Goal: Information Seeking & Learning: Check status

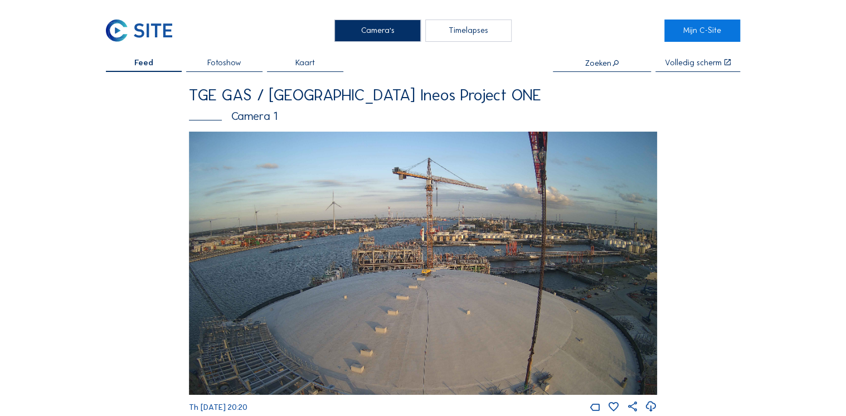
click at [596, 65] on input "text" at bounding box center [602, 63] width 98 height 9
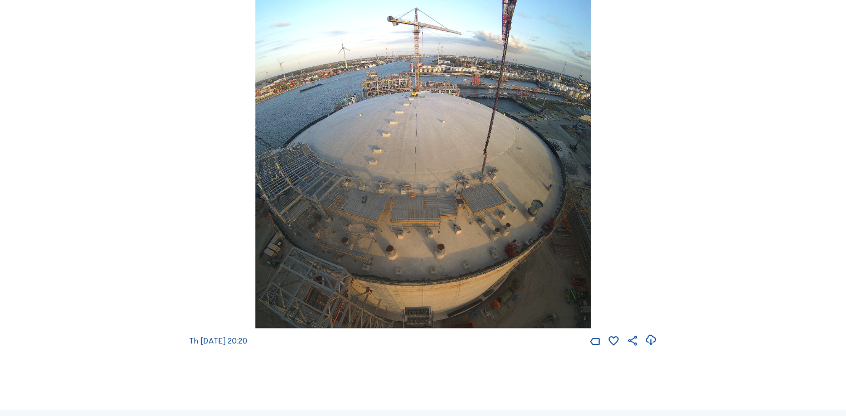
scroll to position [1293, 0]
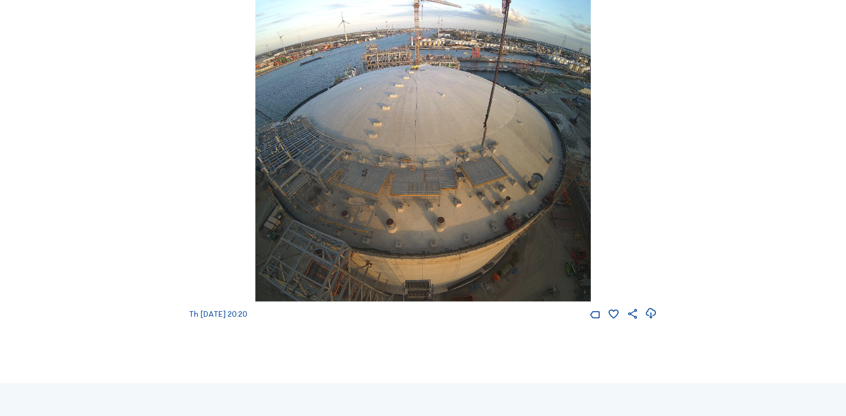
click at [476, 221] on img at bounding box center [422, 135] width 335 height 333
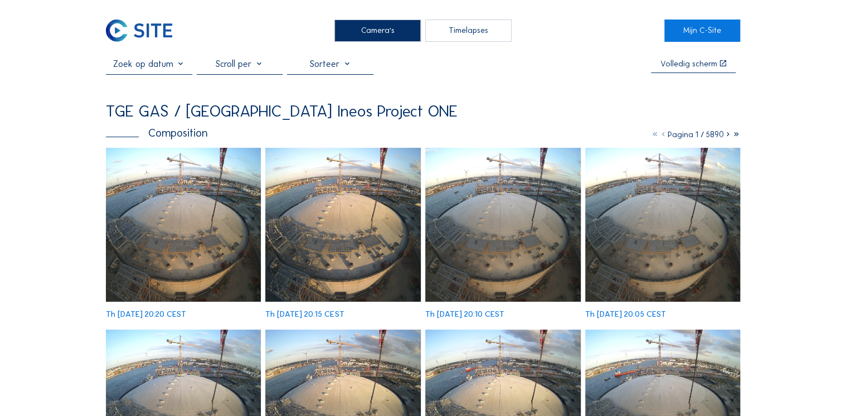
click at [736, 135] on icon at bounding box center [736, 134] width 8 height 10
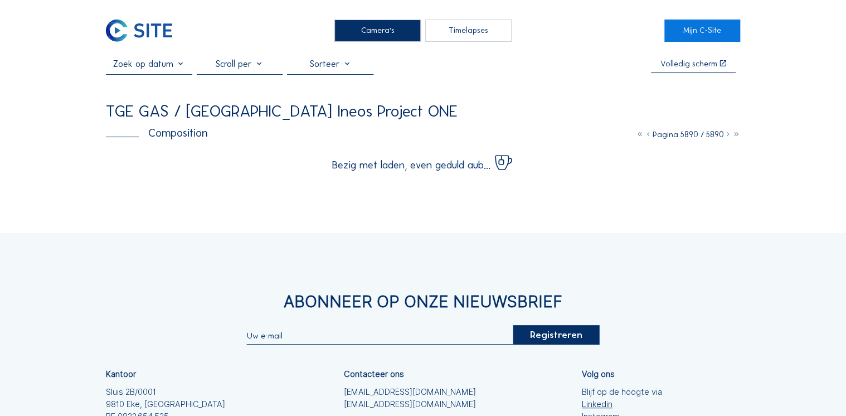
click at [736, 135] on icon at bounding box center [736, 134] width 8 height 10
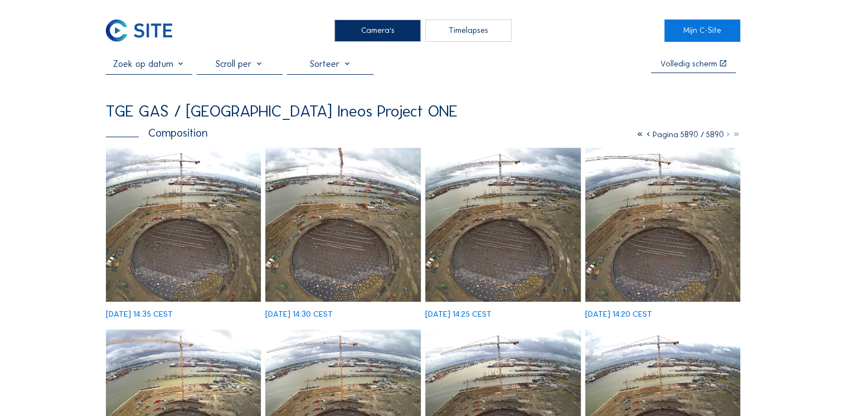
click at [737, 134] on icon at bounding box center [736, 134] width 8 height 10
click at [734, 137] on icon at bounding box center [736, 134] width 8 height 10
click at [637, 137] on icon at bounding box center [639, 134] width 8 height 10
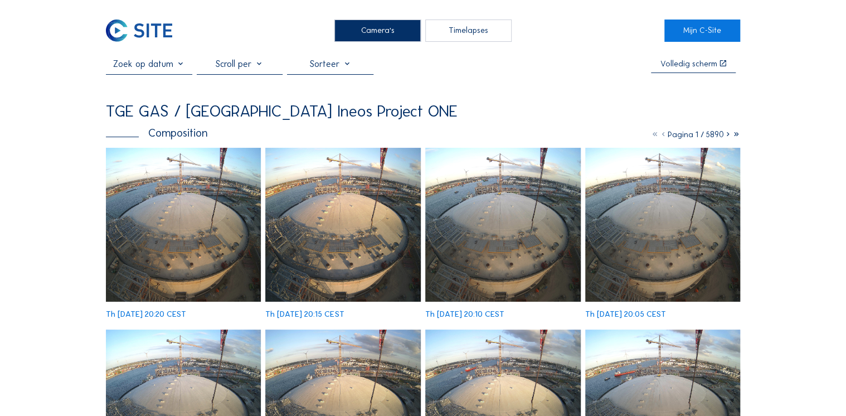
click at [733, 136] on icon at bounding box center [736, 134] width 8 height 10
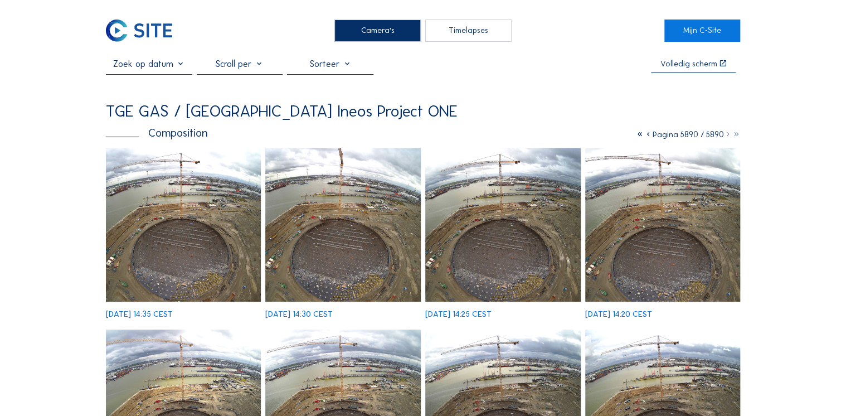
click at [635, 136] on icon at bounding box center [639, 134] width 8 height 10
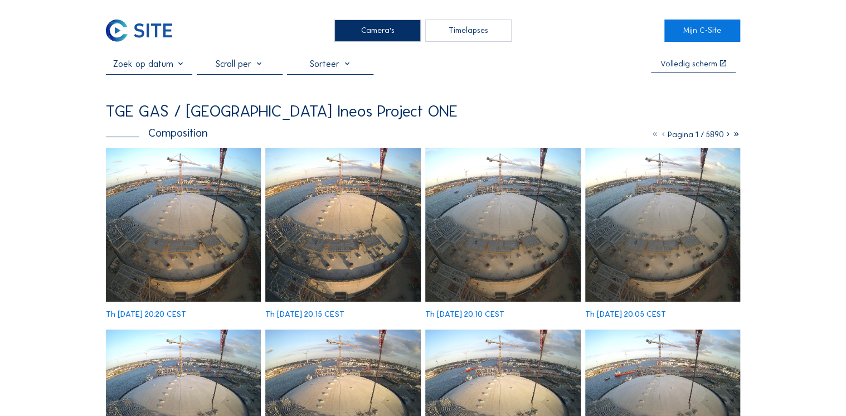
click at [726, 136] on icon at bounding box center [727, 134] width 8 height 10
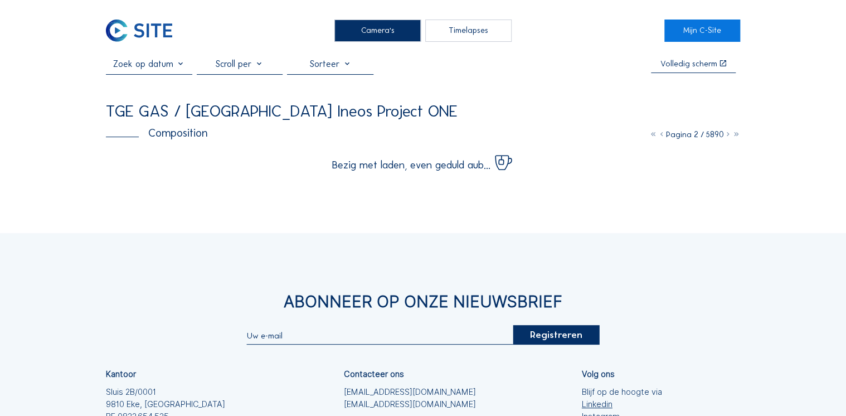
click at [727, 136] on icon at bounding box center [727, 134] width 8 height 10
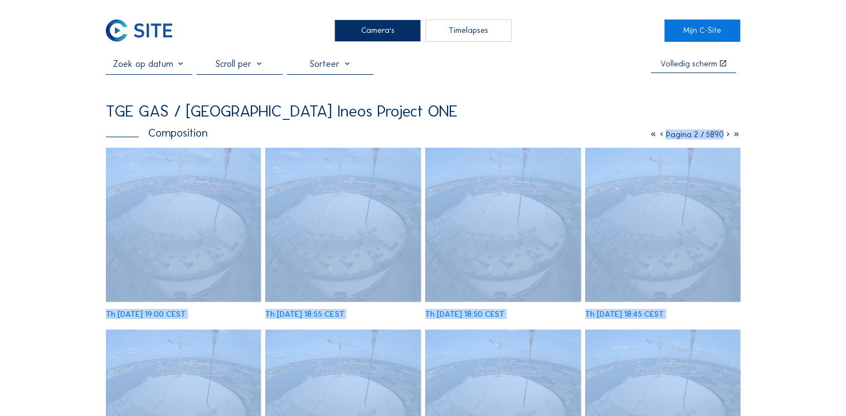
click at [727, 136] on icon at bounding box center [727, 134] width 8 height 10
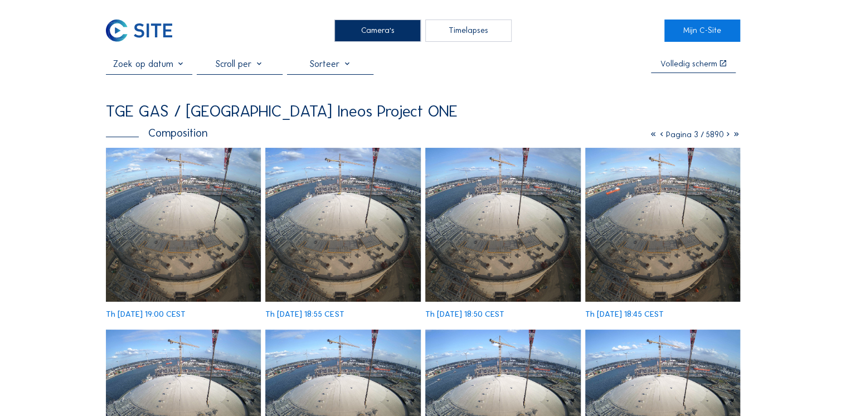
click at [727, 136] on icon at bounding box center [727, 134] width 8 height 10
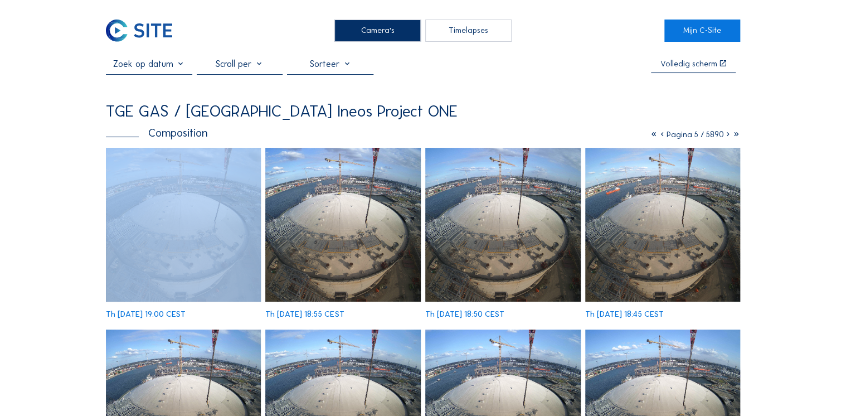
click at [727, 136] on icon at bounding box center [727, 134] width 8 height 10
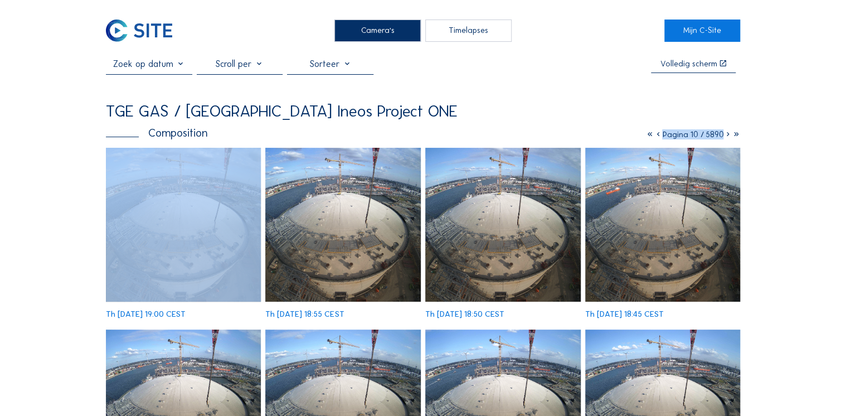
click at [727, 136] on icon at bounding box center [727, 134] width 8 height 10
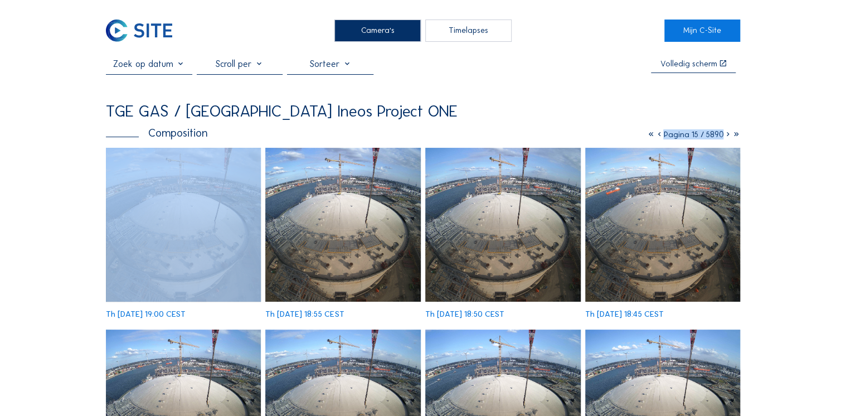
click at [727, 136] on icon at bounding box center [727, 134] width 8 height 10
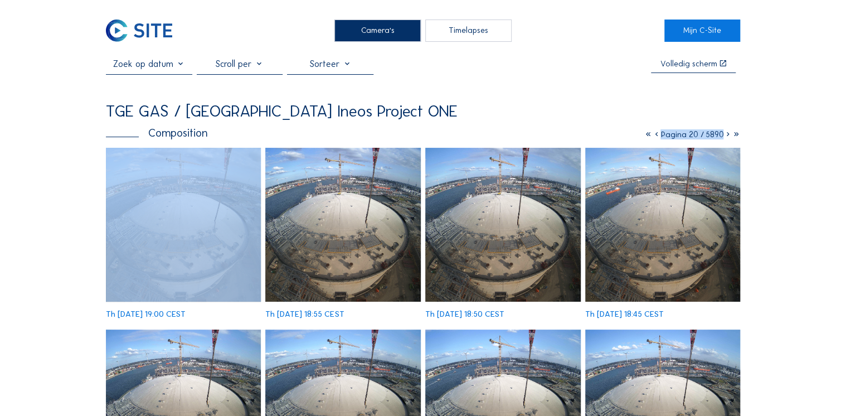
click at [727, 136] on icon at bounding box center [727, 134] width 8 height 10
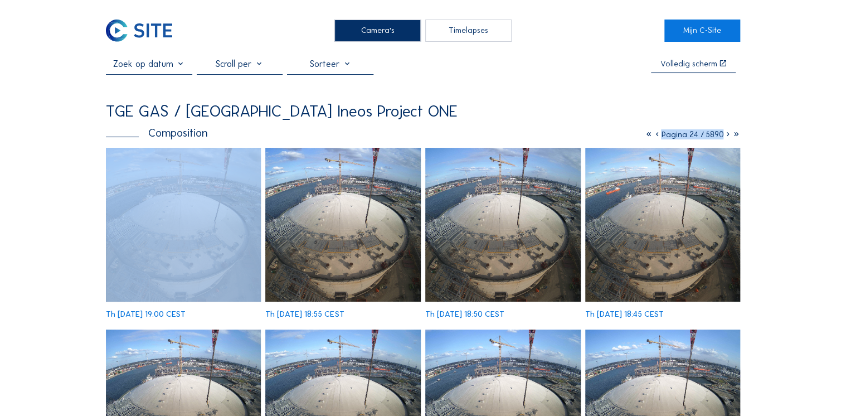
click at [727, 136] on icon at bounding box center [727, 134] width 8 height 10
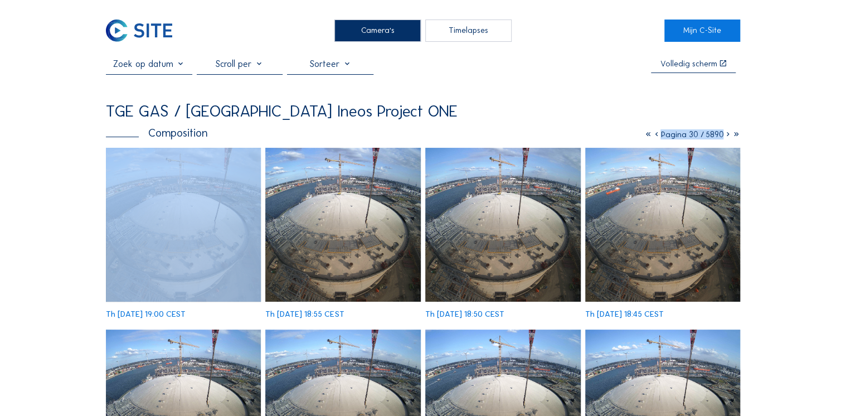
click at [727, 136] on icon at bounding box center [727, 134] width 8 height 10
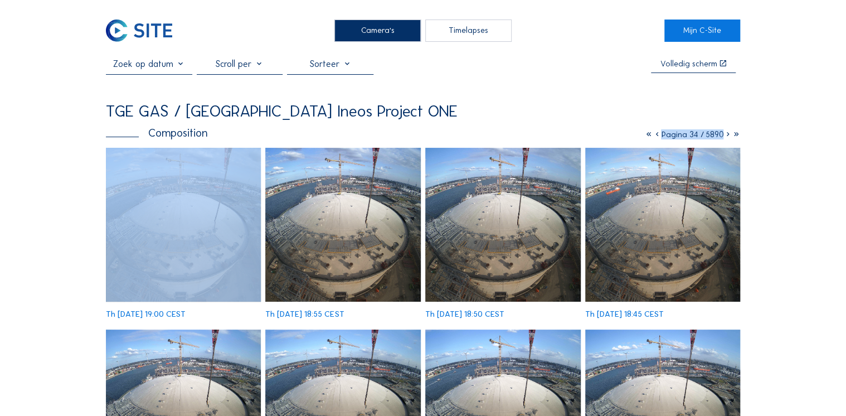
click at [727, 136] on icon at bounding box center [727, 134] width 8 height 10
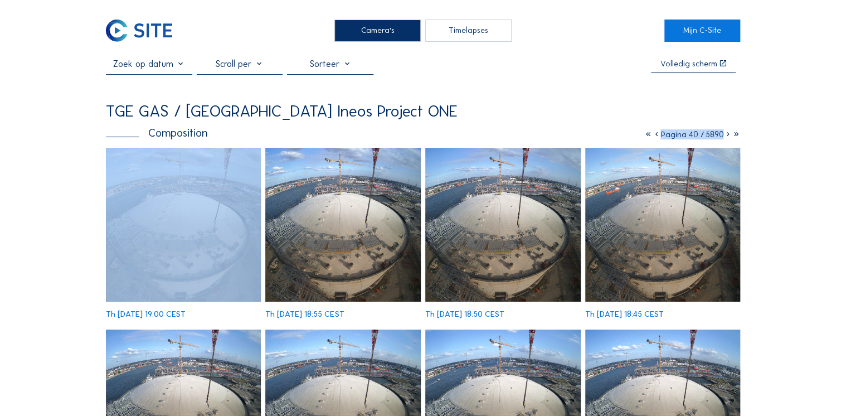
click at [727, 136] on icon at bounding box center [727, 134] width 8 height 10
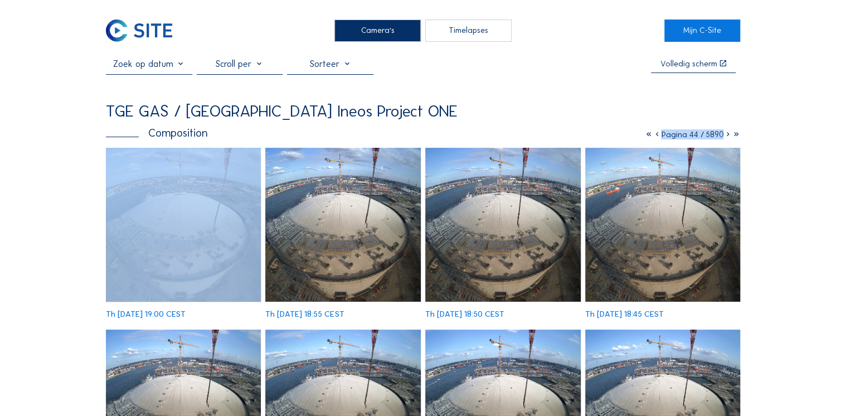
click at [727, 136] on icon at bounding box center [727, 134] width 8 height 10
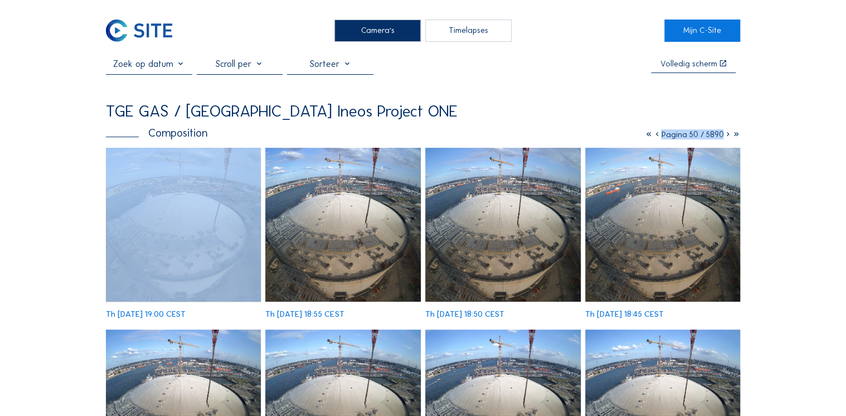
click at [727, 136] on icon at bounding box center [727, 134] width 8 height 10
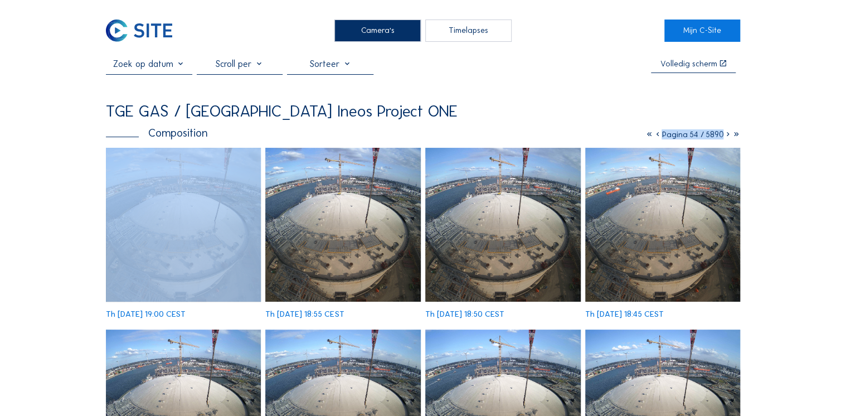
click at [727, 136] on icon at bounding box center [727, 134] width 8 height 10
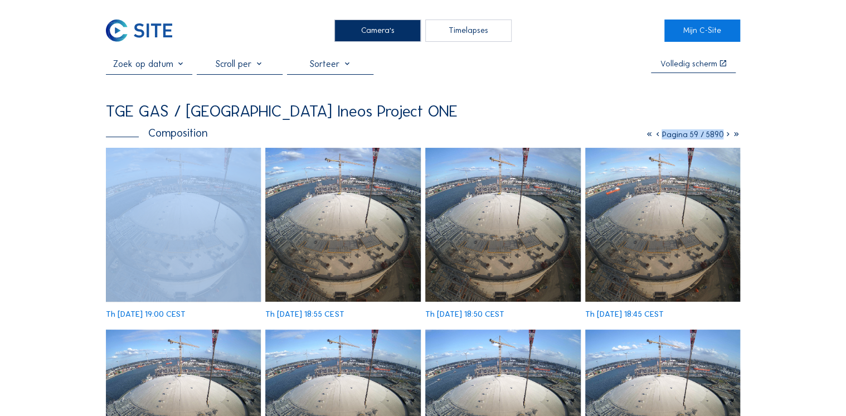
click at [727, 136] on icon at bounding box center [727, 134] width 8 height 10
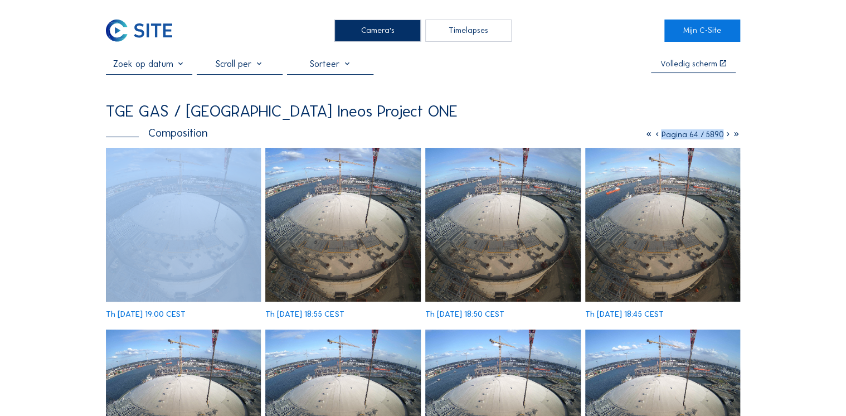
click at [727, 136] on icon at bounding box center [727, 134] width 8 height 10
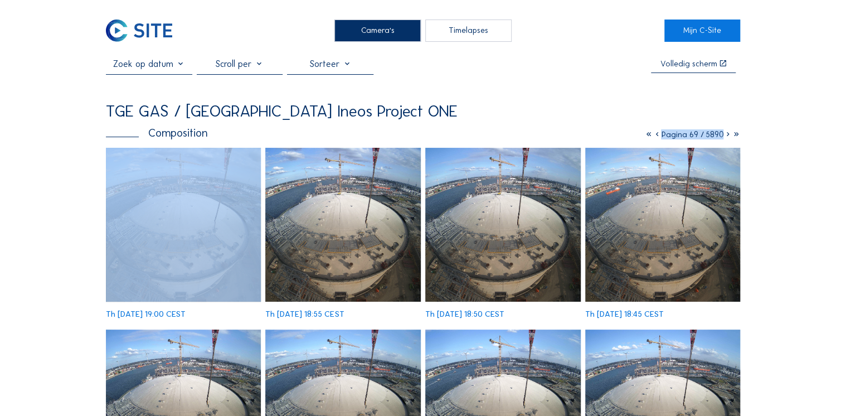
click at [727, 136] on icon at bounding box center [727, 134] width 8 height 10
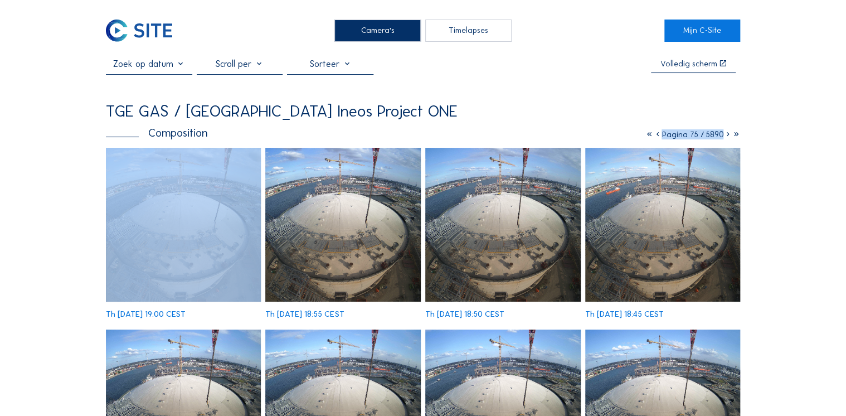
click at [727, 136] on icon at bounding box center [727, 134] width 8 height 10
click at [725, 135] on icon at bounding box center [727, 134] width 8 height 10
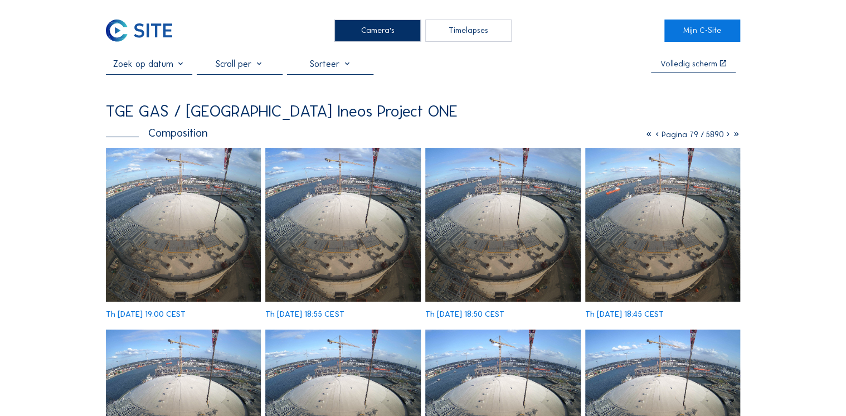
click at [725, 135] on icon at bounding box center [727, 134] width 8 height 10
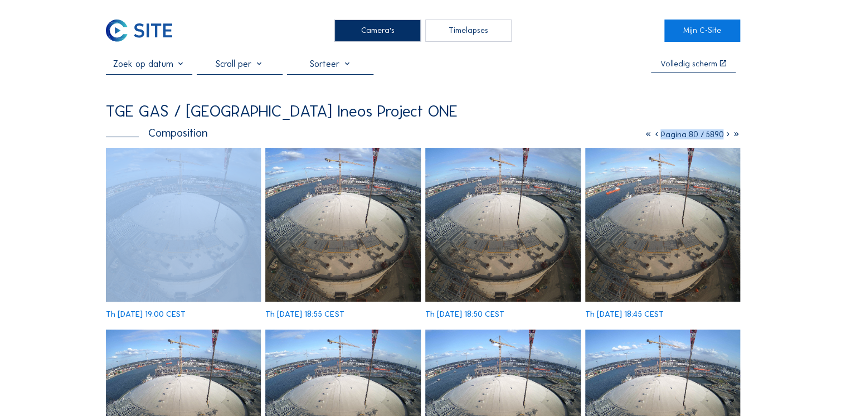
click at [725, 135] on icon at bounding box center [727, 134] width 8 height 10
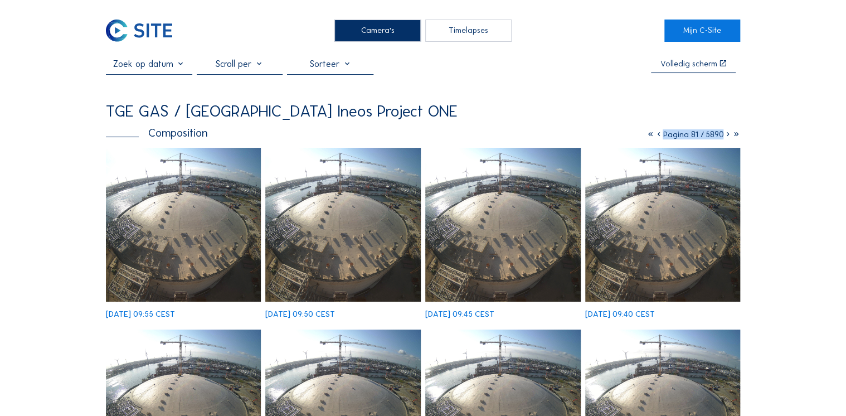
click at [358, 226] on img at bounding box center [342, 225] width 155 height 154
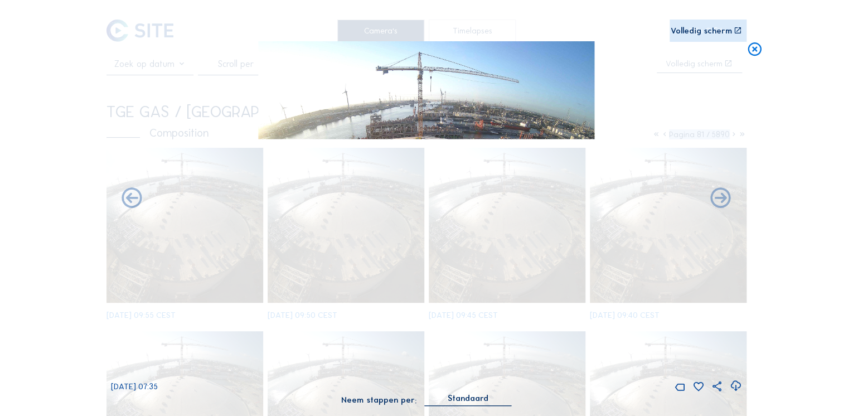
click at [141, 65] on div "[DATE] 07:35" at bounding box center [426, 217] width 630 height 352
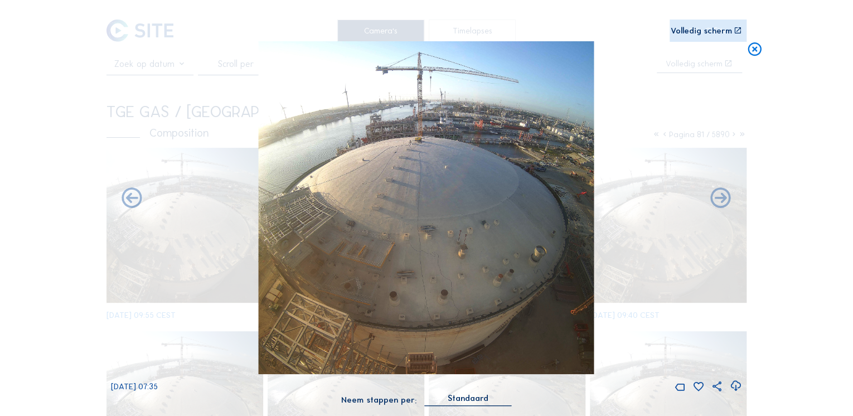
click at [753, 51] on icon at bounding box center [754, 49] width 16 height 17
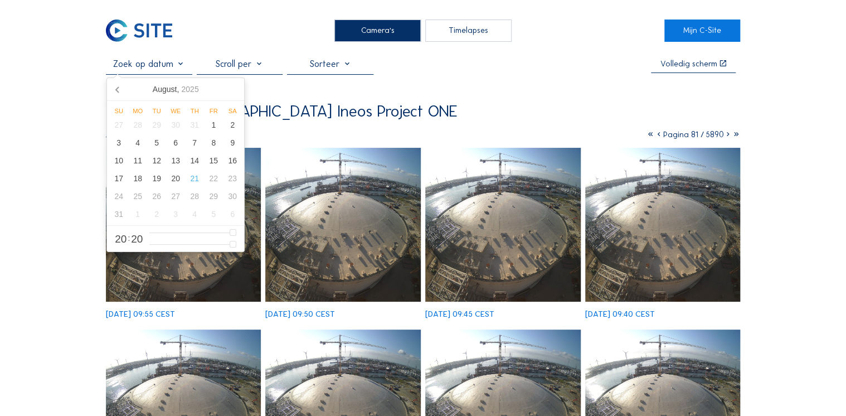
click at [181, 67] on input "text" at bounding box center [149, 64] width 86 height 11
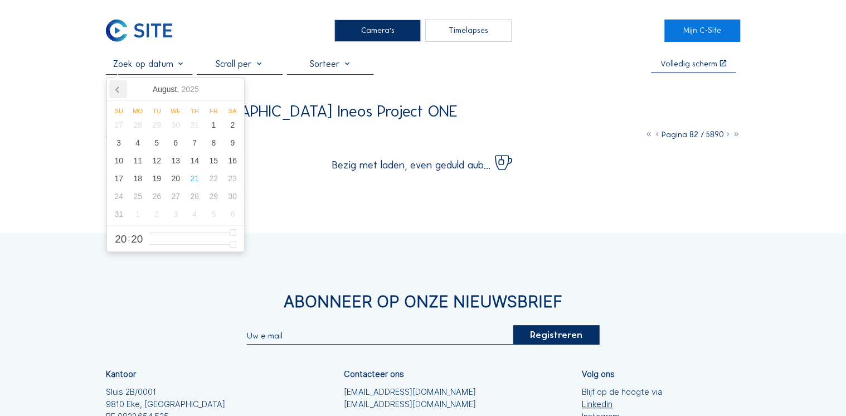
click at [118, 88] on icon at bounding box center [118, 89] width 18 height 18
click at [118, 87] on icon at bounding box center [117, 90] width 3 height 6
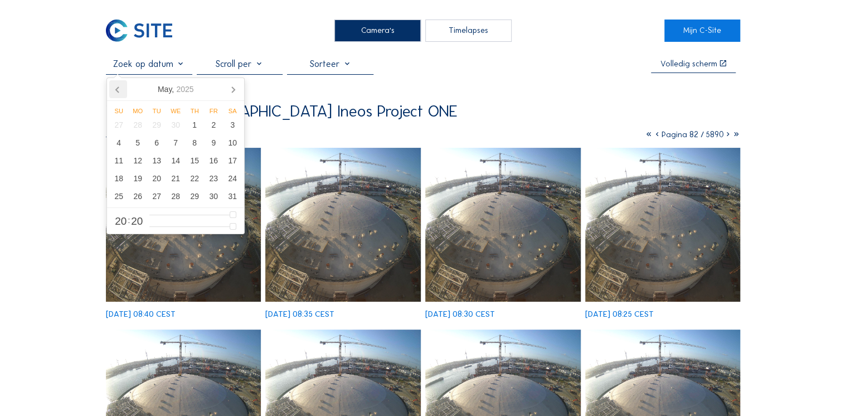
click at [116, 87] on icon at bounding box center [118, 89] width 18 height 18
click at [138, 163] on div "14" at bounding box center [137, 161] width 19 height 18
type input "[DATE] 20:20"
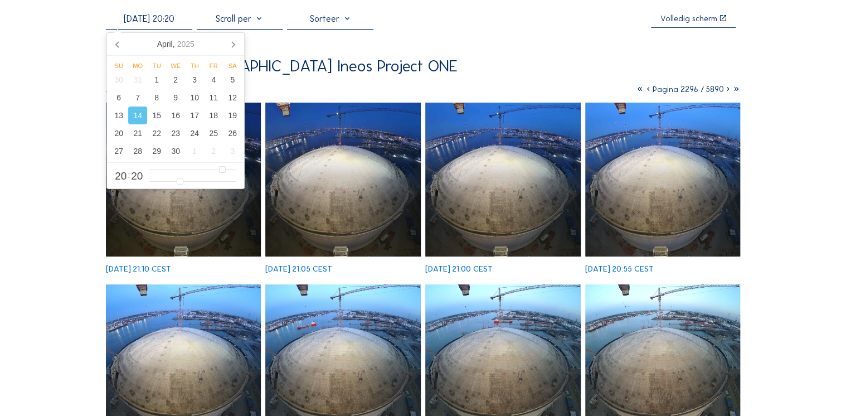
scroll to position [89, 0]
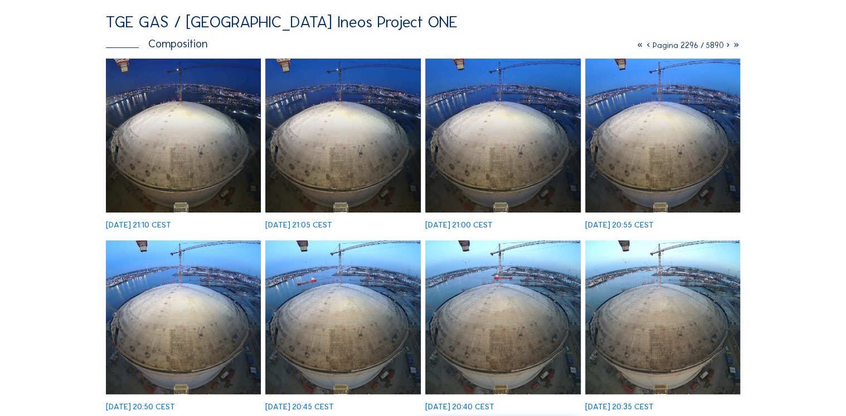
click at [726, 46] on icon at bounding box center [727, 45] width 8 height 10
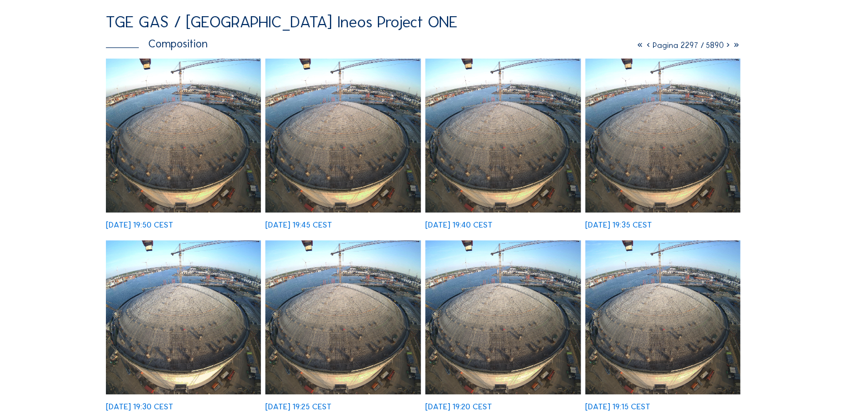
click at [727, 47] on icon at bounding box center [727, 45] width 8 height 10
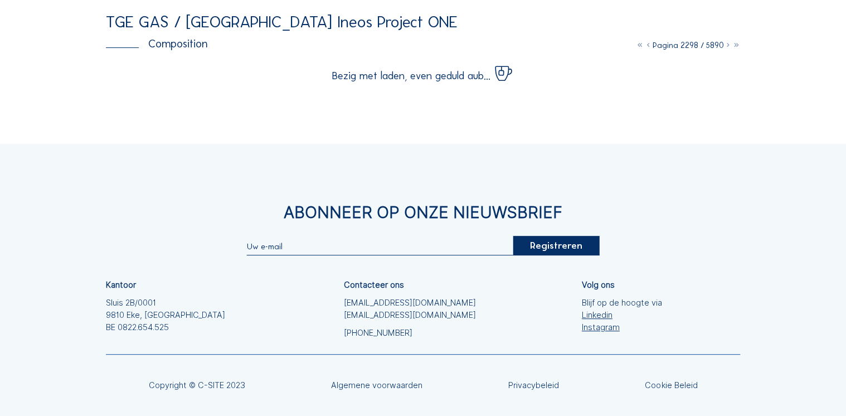
click at [727, 47] on icon at bounding box center [727, 45] width 8 height 10
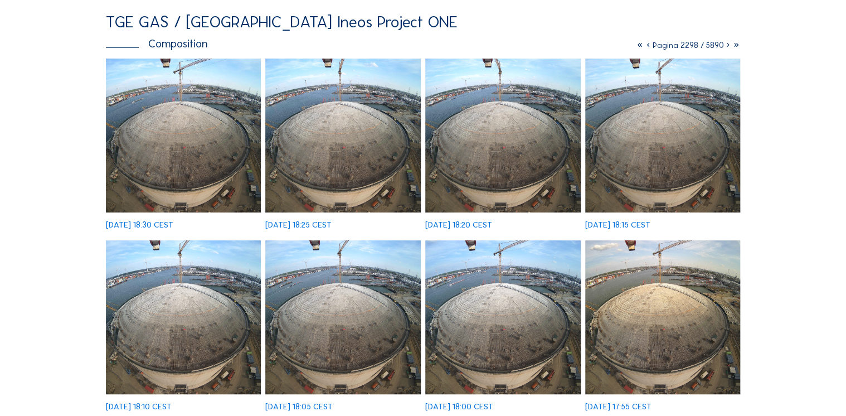
click at [727, 47] on icon at bounding box center [727, 45] width 8 height 10
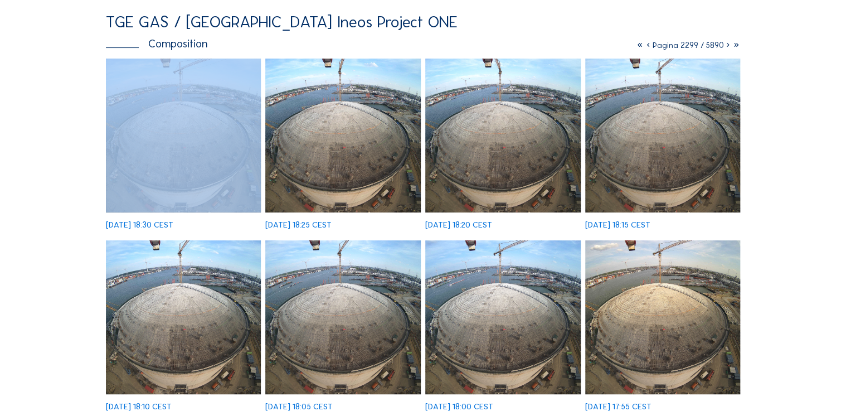
click at [727, 47] on icon at bounding box center [727, 45] width 8 height 10
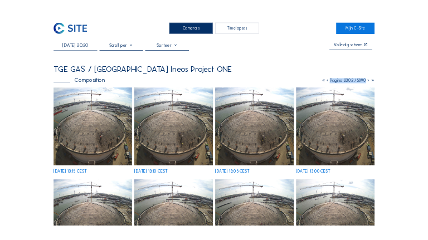
scroll to position [0, 0]
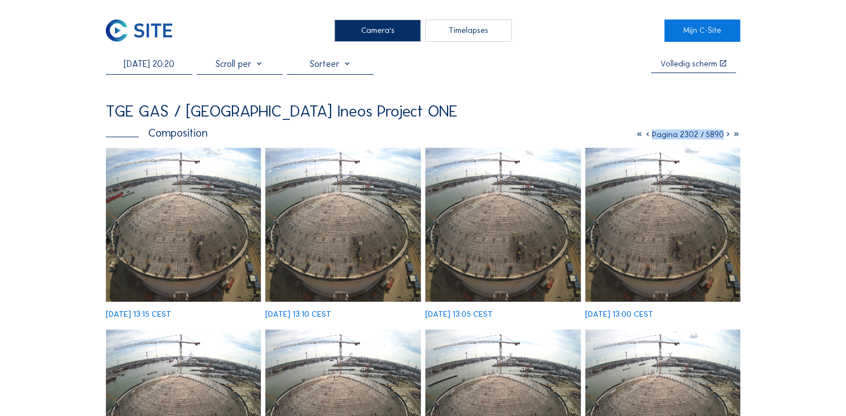
click at [212, 223] on img at bounding box center [183, 225] width 155 height 154
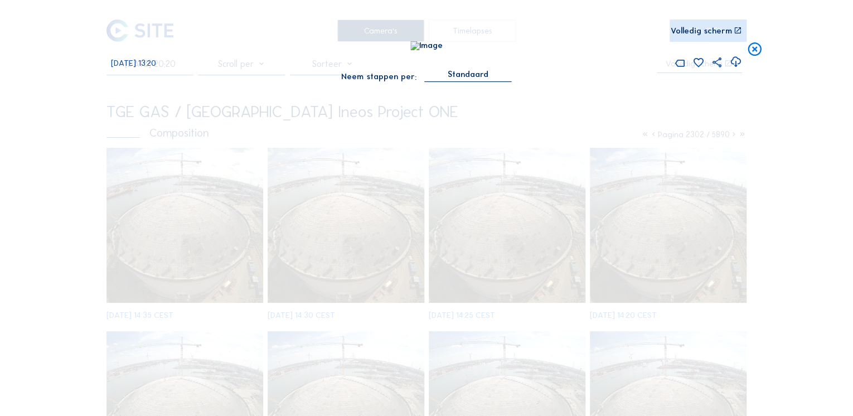
click at [756, 51] on icon at bounding box center [754, 49] width 16 height 17
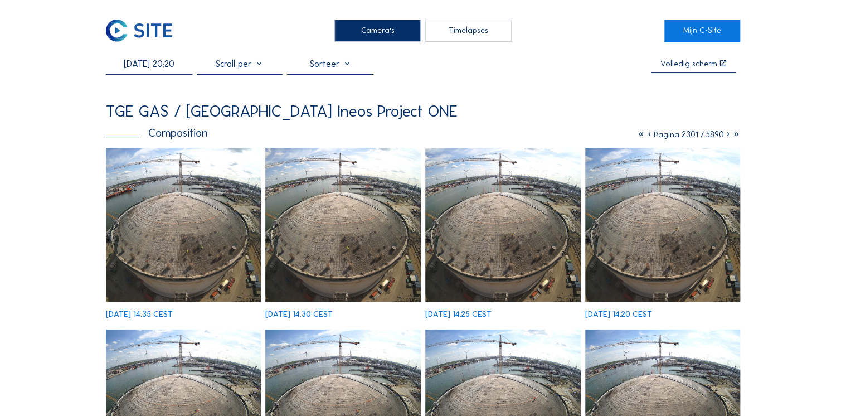
click at [514, 266] on img at bounding box center [502, 225] width 155 height 154
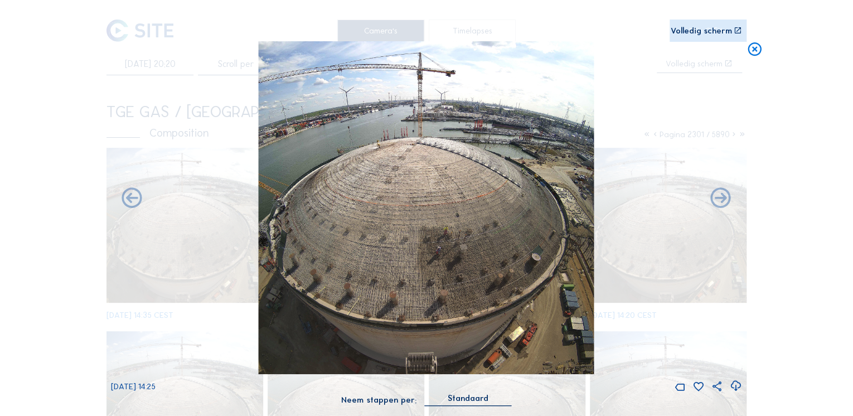
click at [736, 32] on icon at bounding box center [737, 31] width 8 height 8
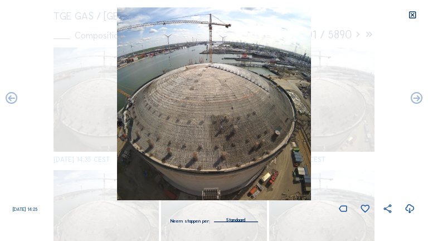
click at [409, 208] on icon at bounding box center [410, 208] width 11 height 13
